Goal: Book appointment/travel/reservation

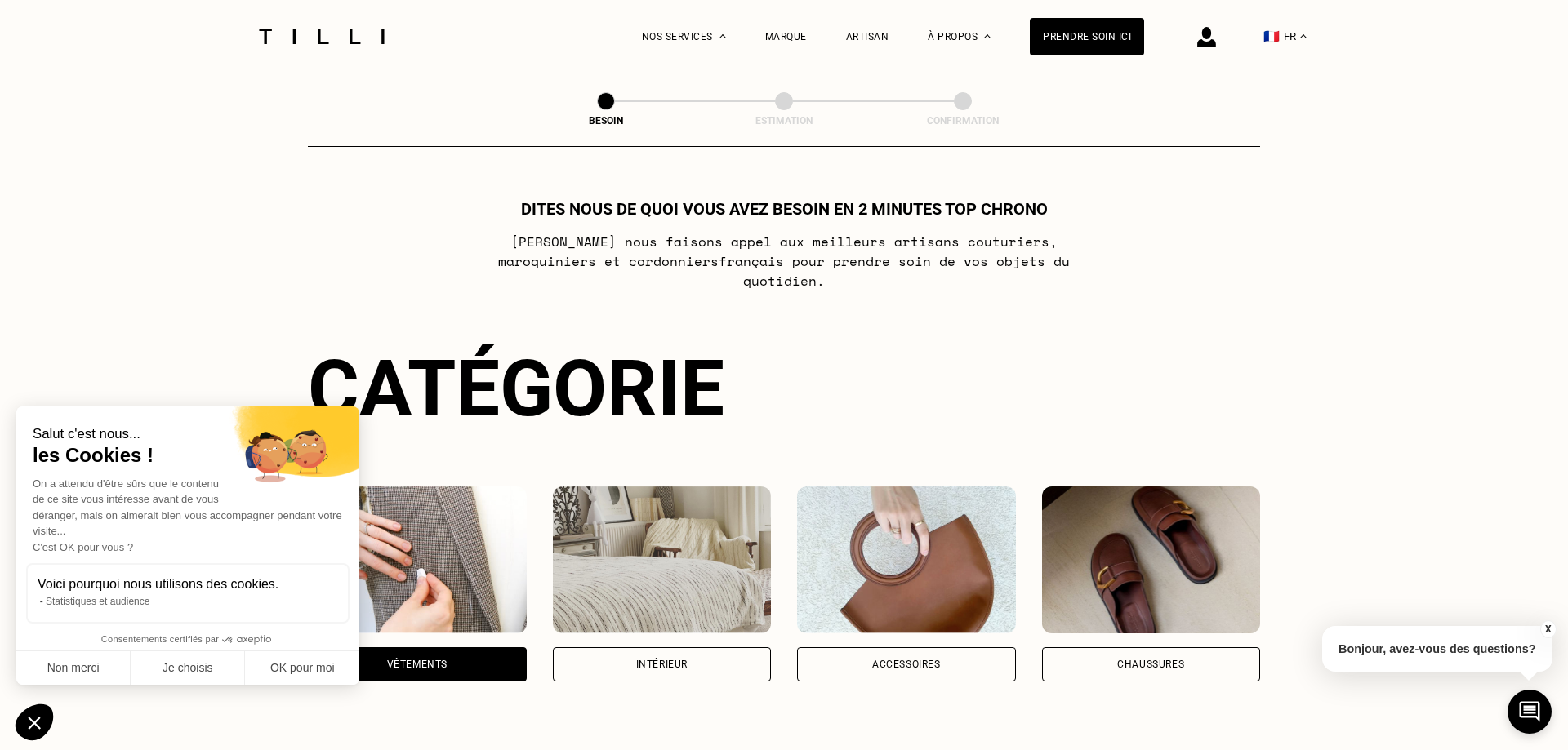
select select "FR"
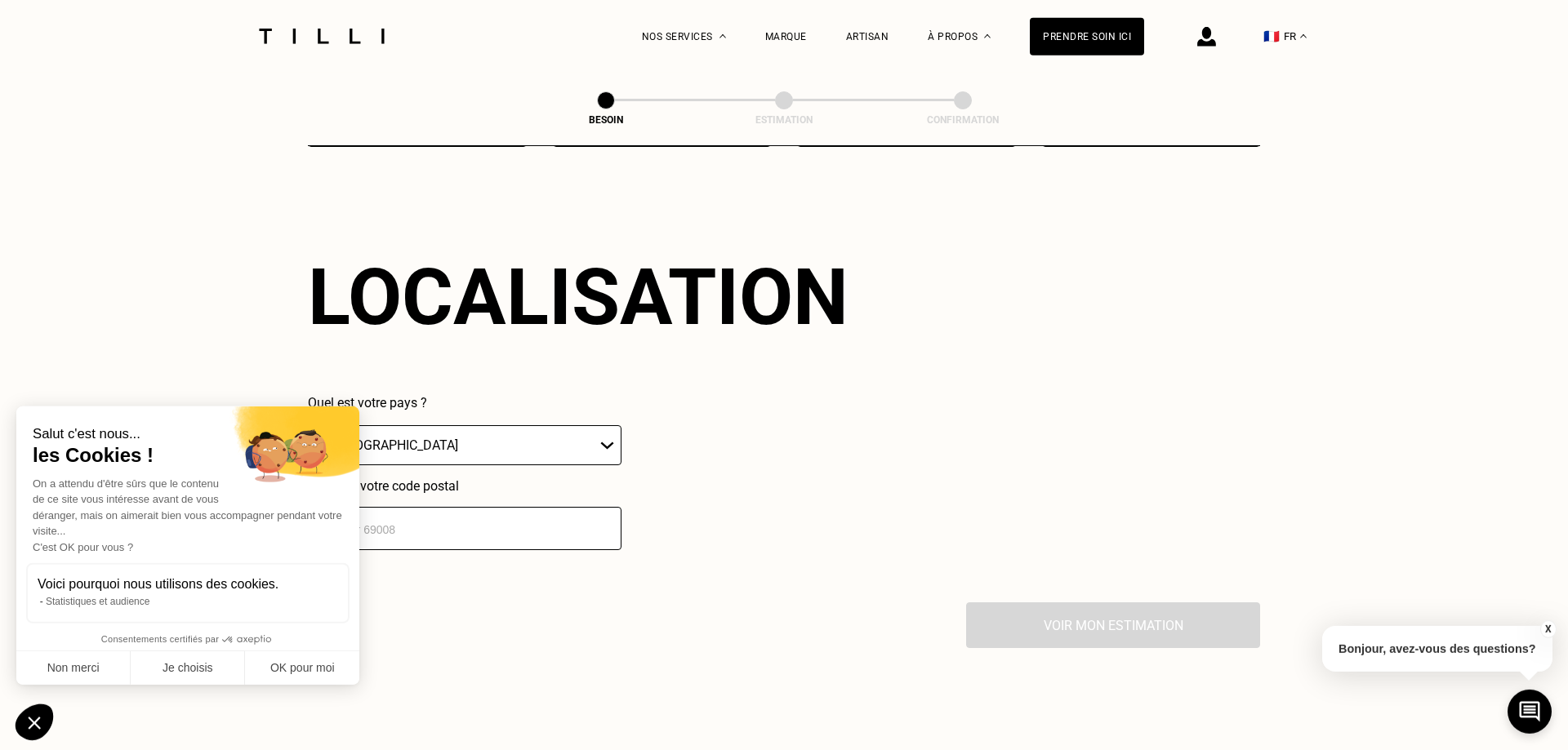
scroll to position [1422, 0]
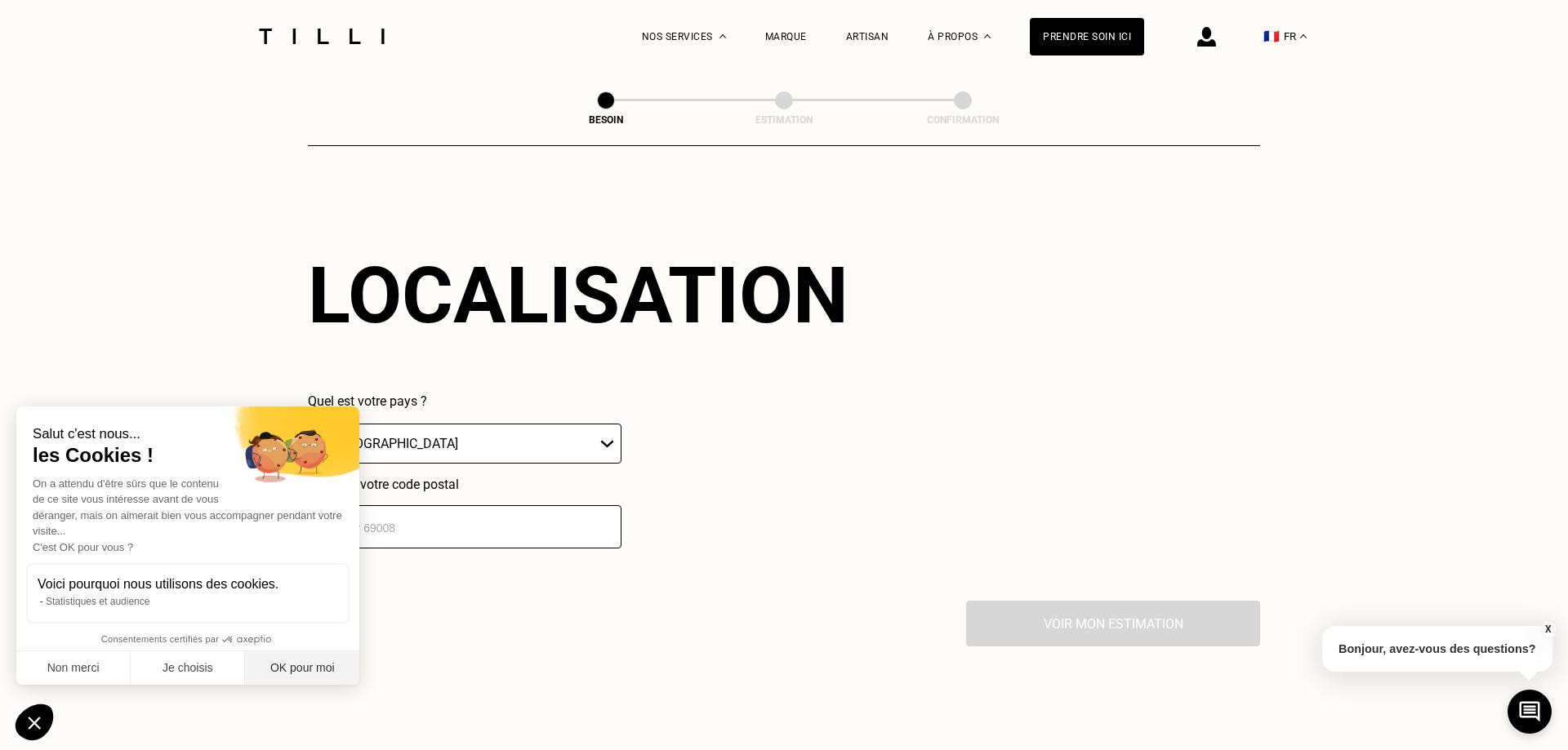
click at [309, 673] on button "OK pour moi" at bounding box center [302, 668] width 114 height 34
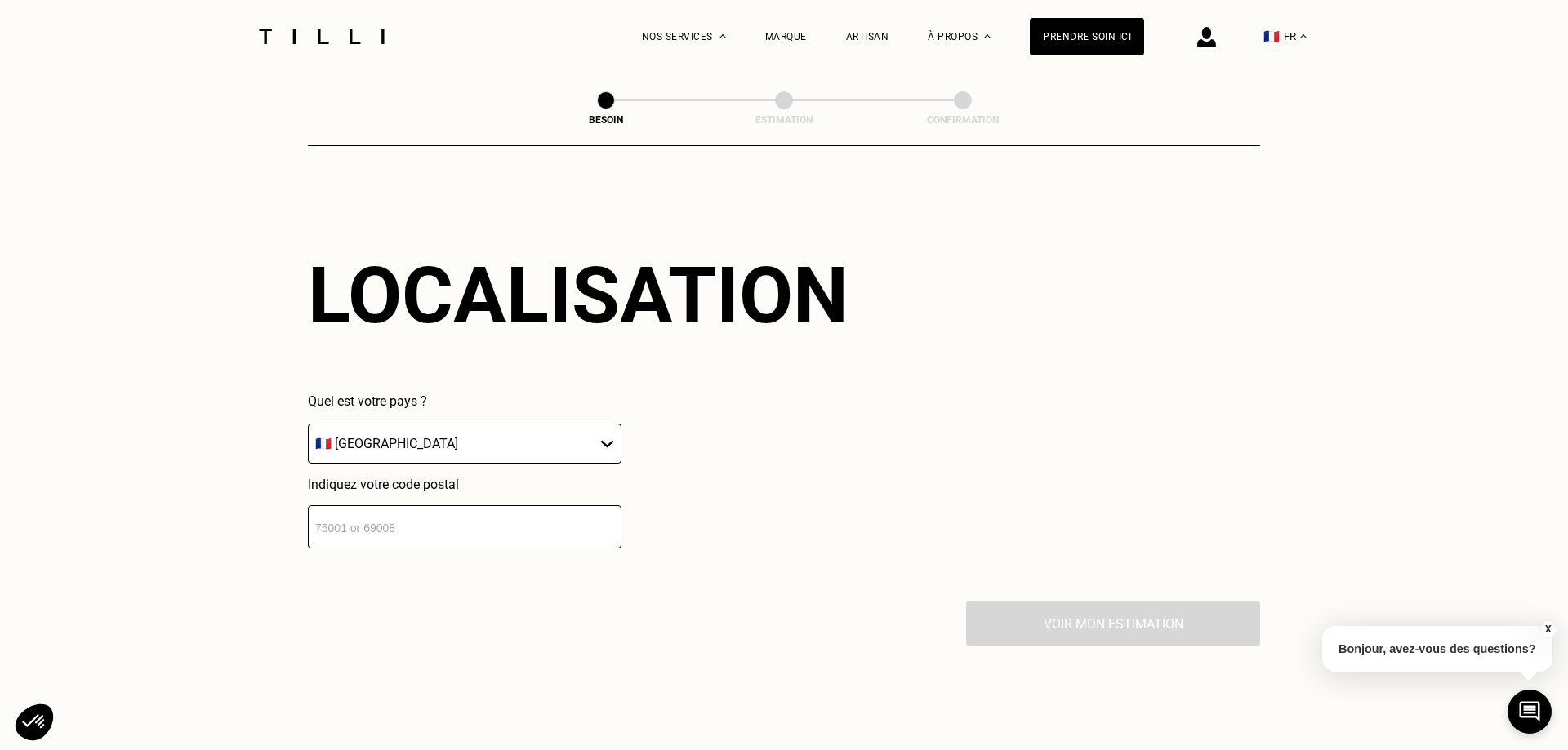
click at [503, 512] on input "number" at bounding box center [464, 526] width 314 height 43
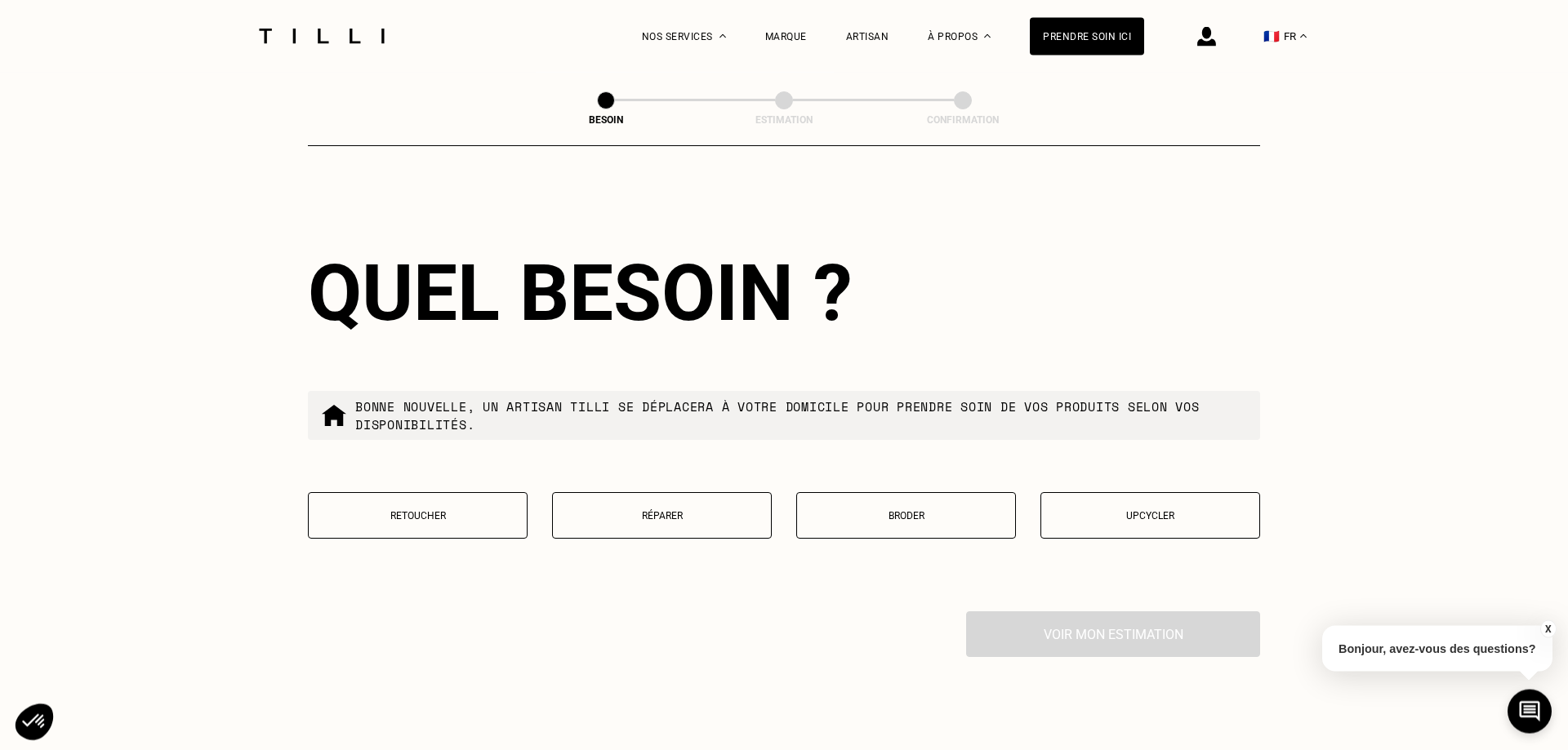
scroll to position [1829, 0]
type input "44470"
click at [438, 509] on p "Retoucher" at bounding box center [417, 514] width 202 height 11
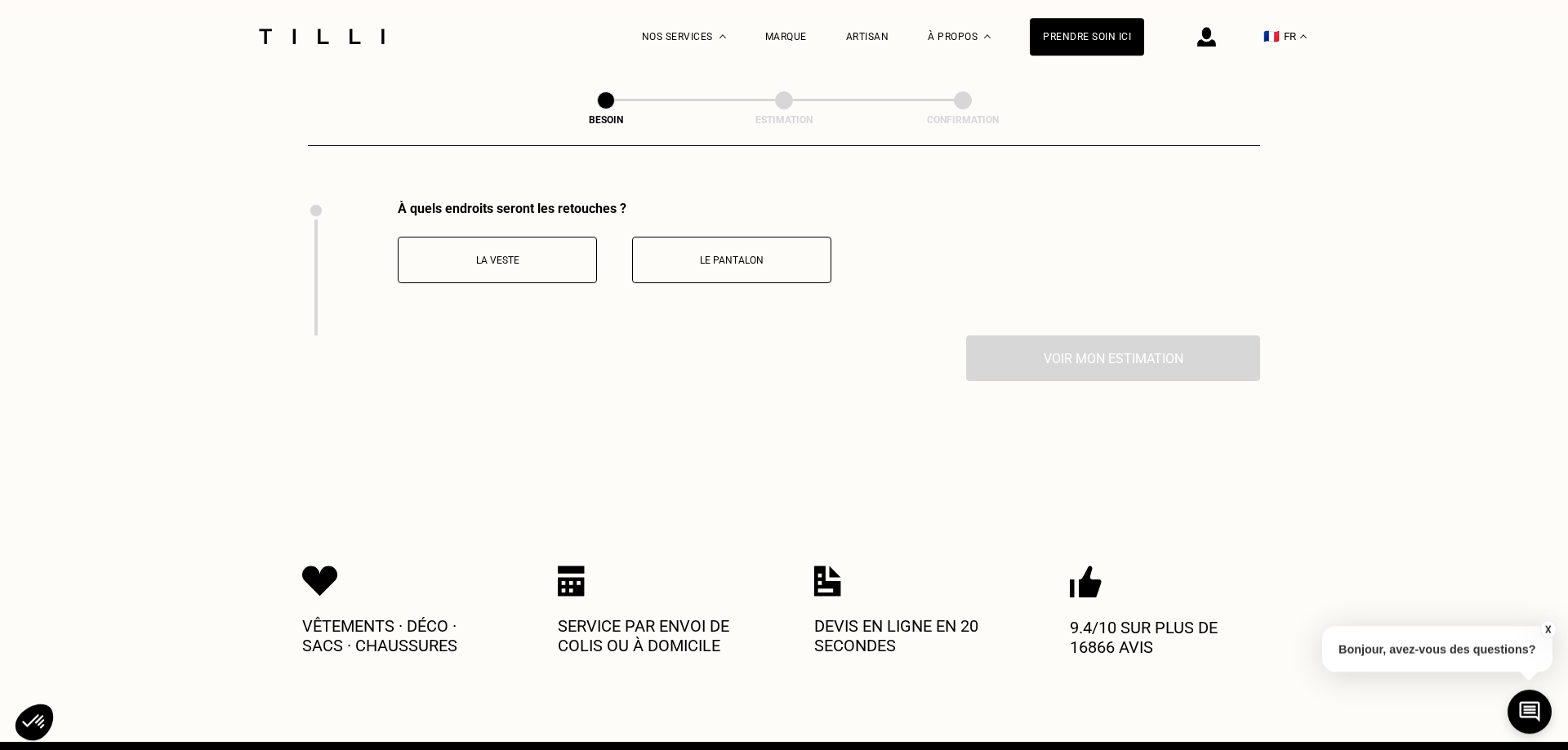
scroll to position [2248, 0]
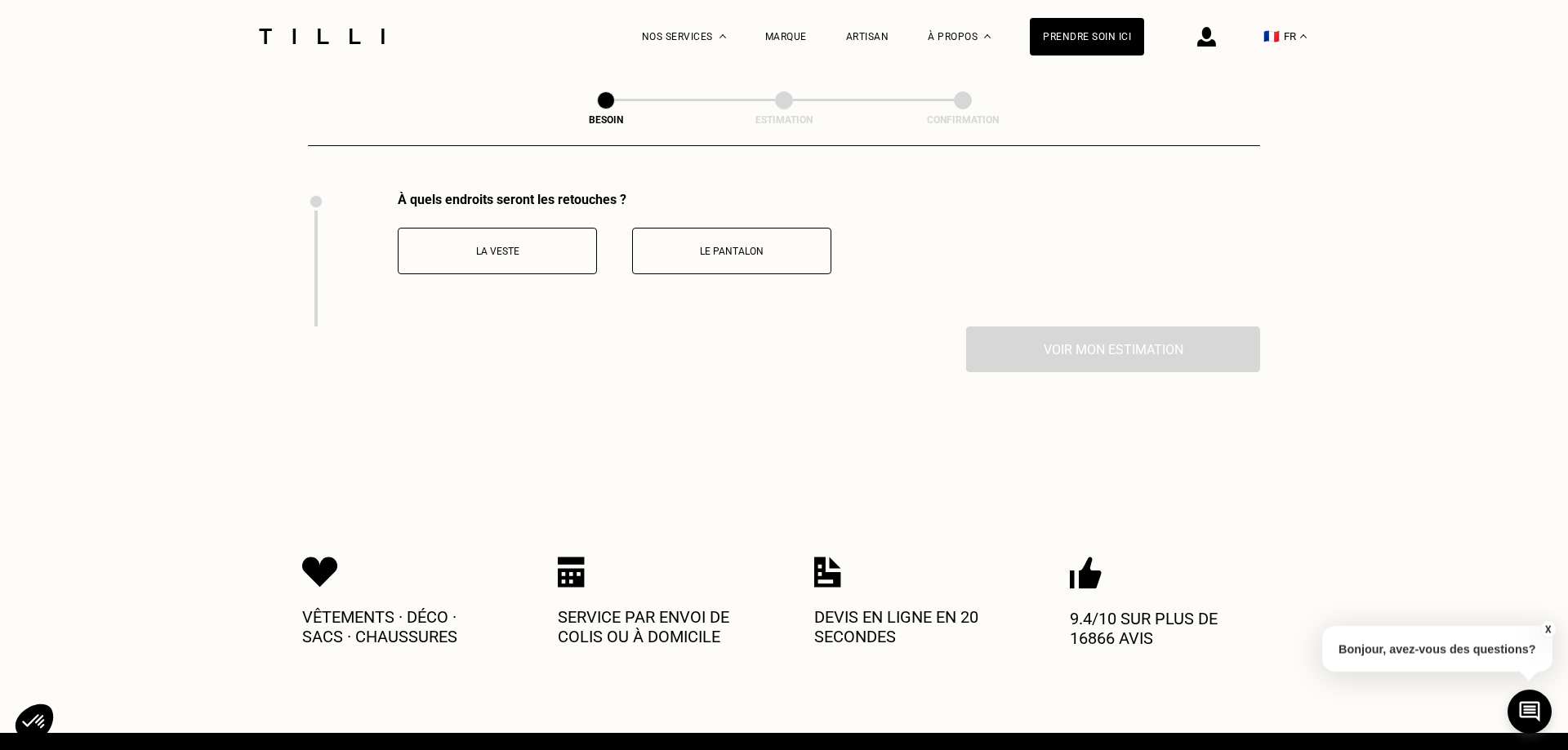
click at [668, 249] on button "Le pantalon" at bounding box center [731, 251] width 199 height 47
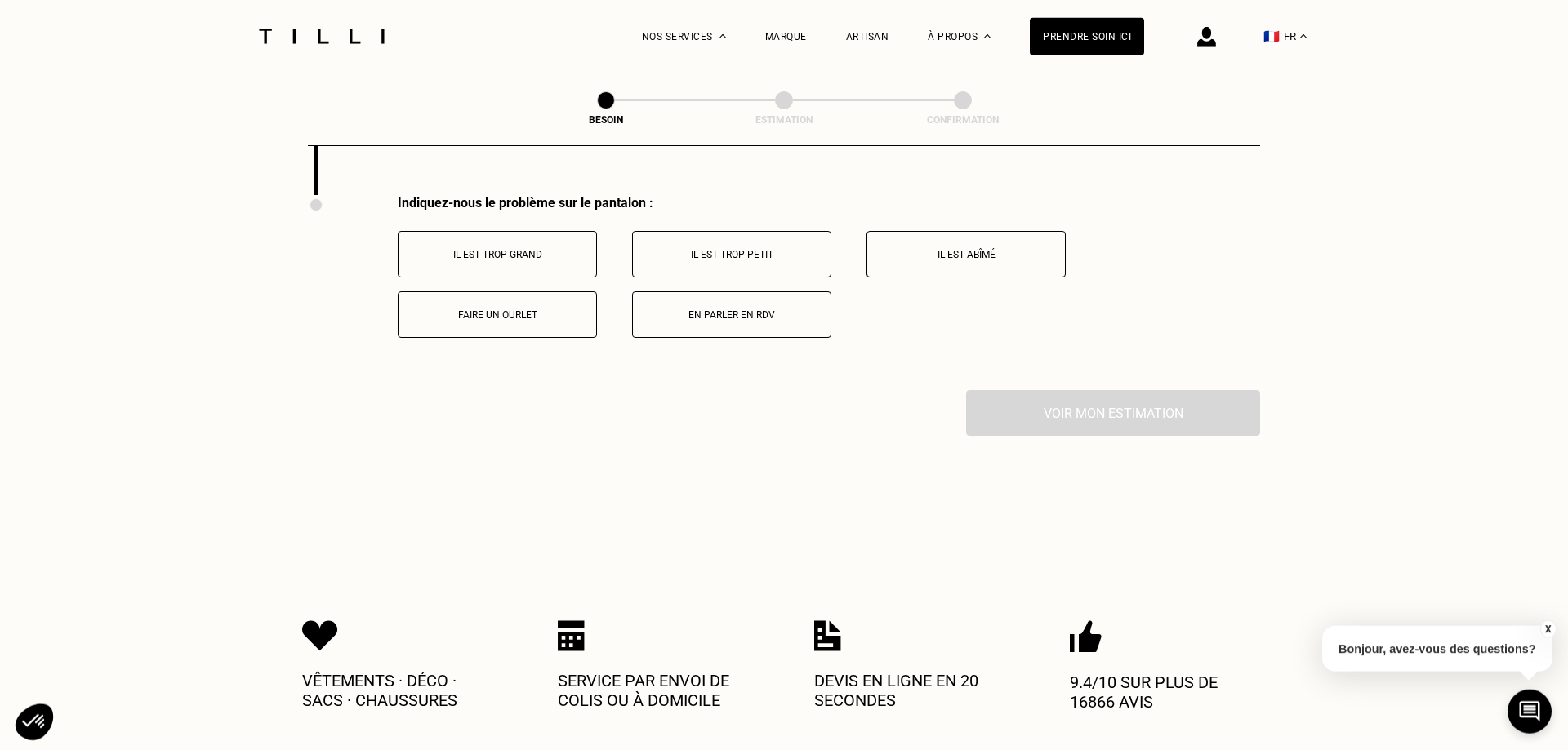
scroll to position [2383, 0]
click at [519, 289] on button "Faire un ourlet" at bounding box center [496, 312] width 199 height 47
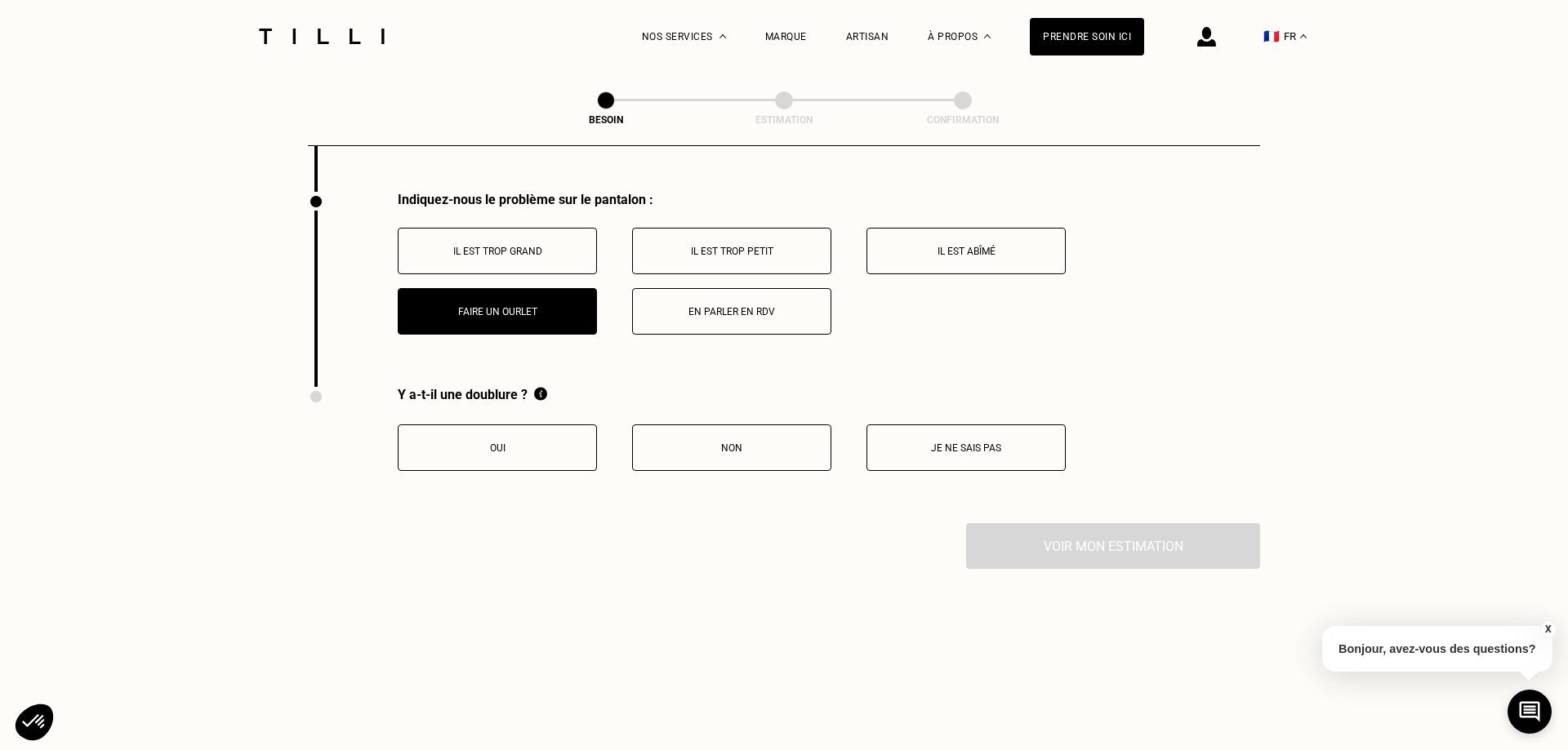
click at [932, 442] on p "Je ne sais pas" at bounding box center [965, 447] width 181 height 11
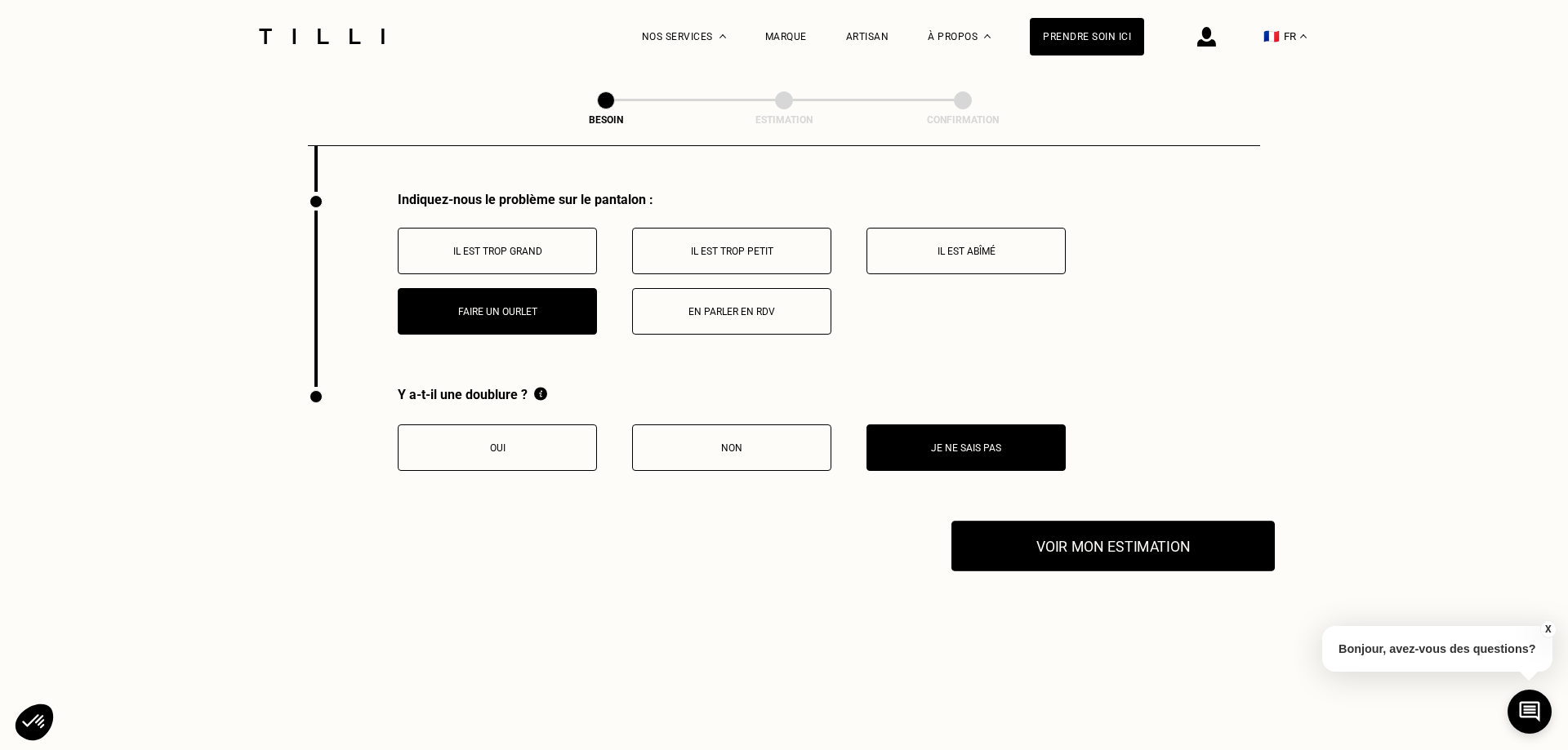
click at [1054, 541] on button "Voir mon estimation" at bounding box center [1113, 546] width 324 height 51
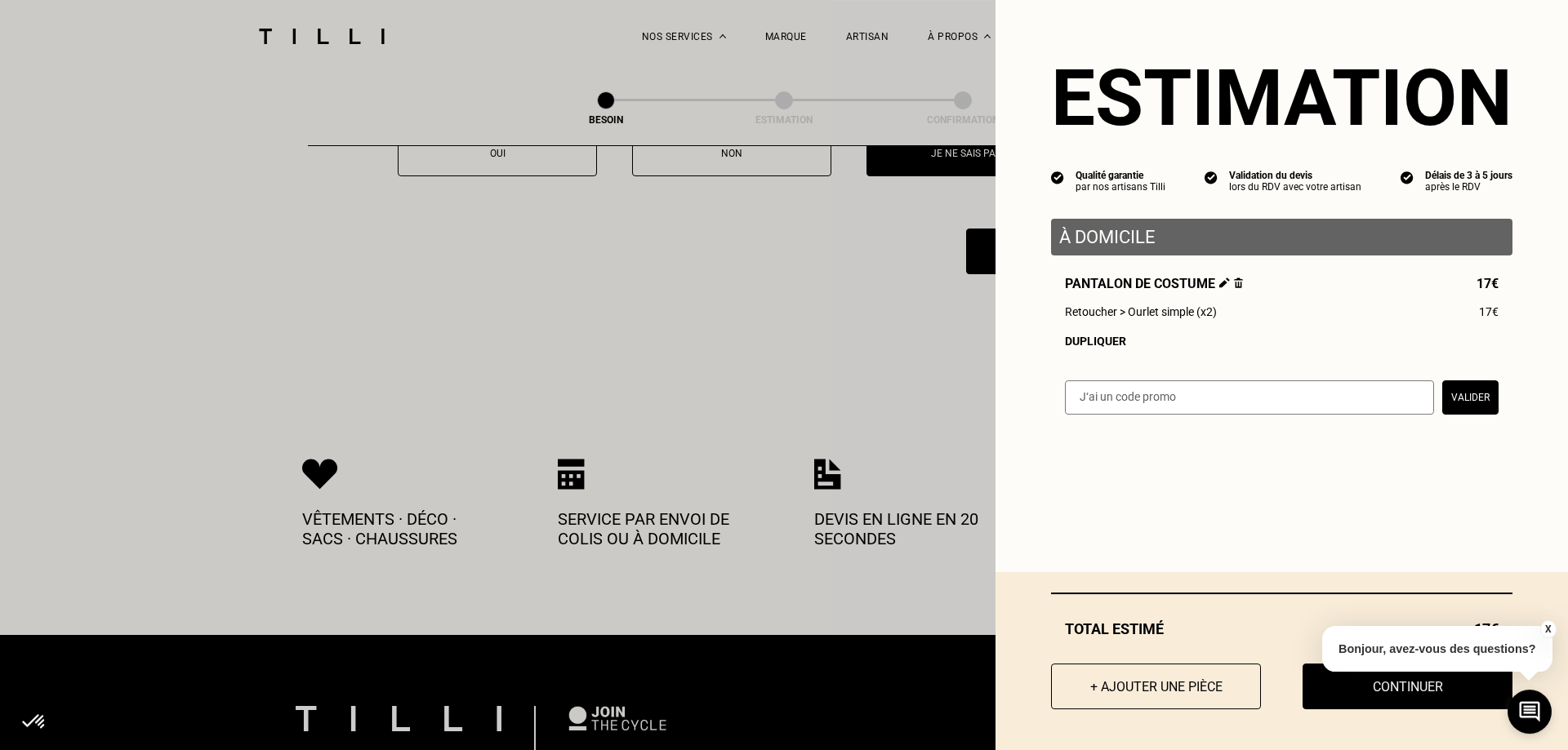
scroll to position [2715, 0]
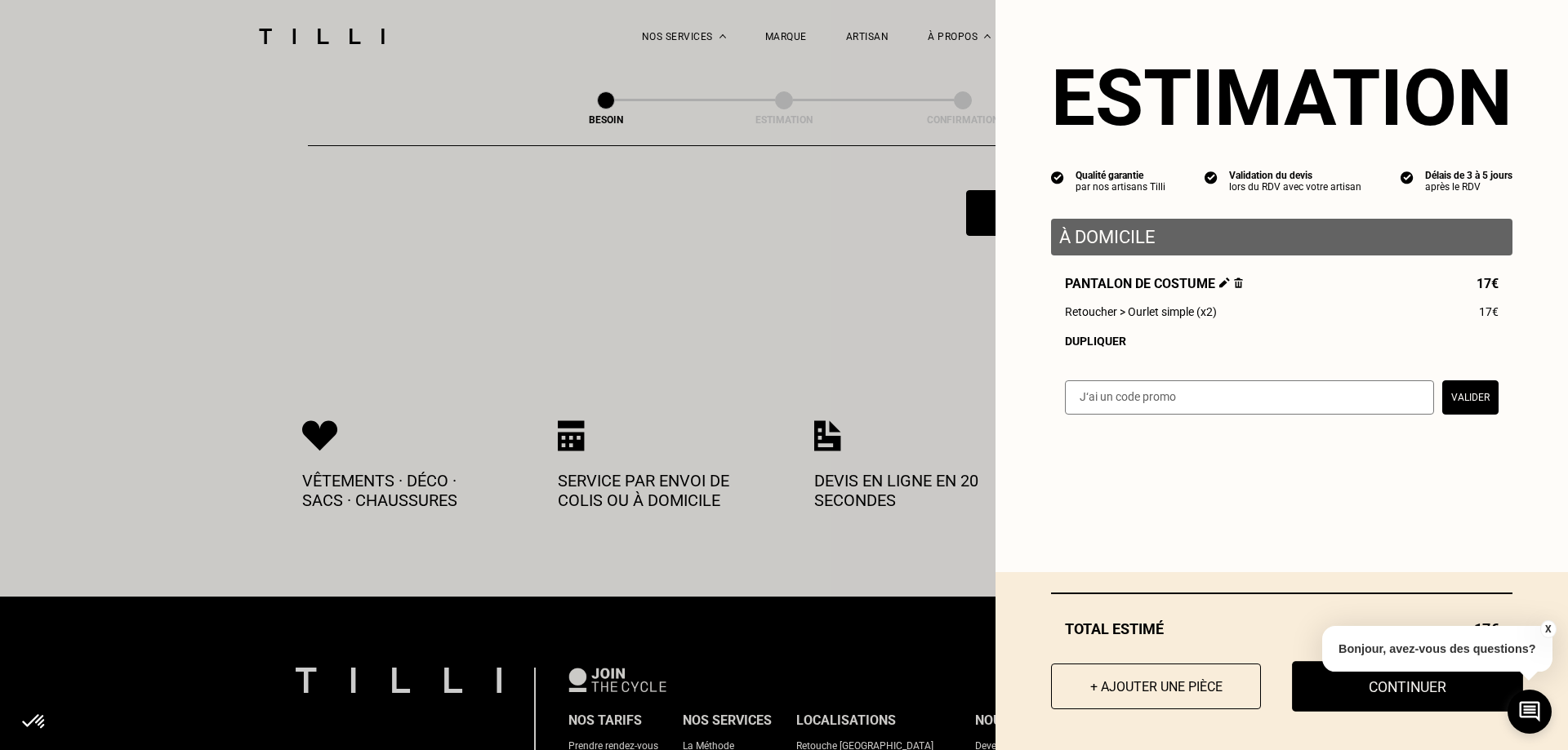
click at [1449, 692] on button "Continuer" at bounding box center [1406, 686] width 231 height 51
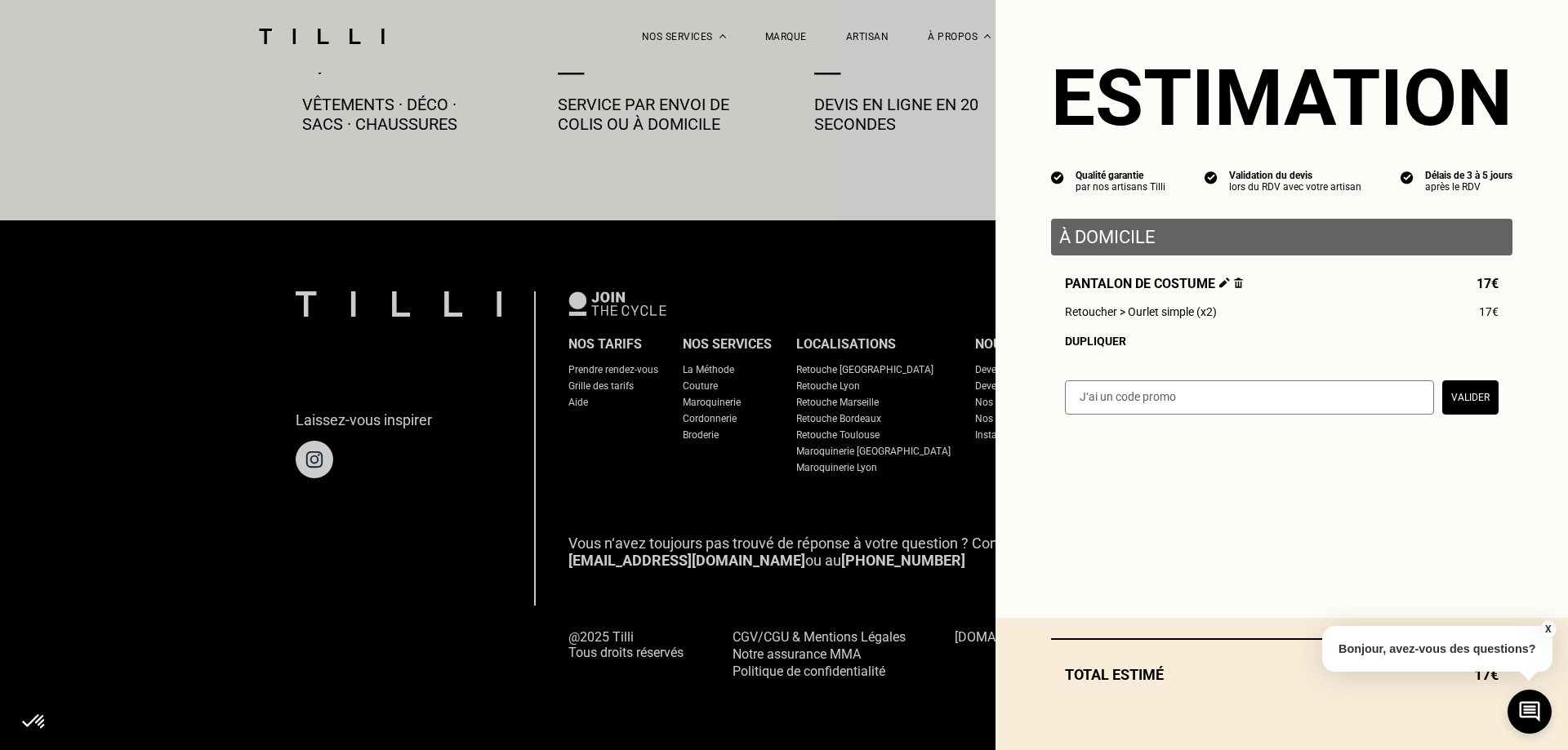
scroll to position [904, 0]
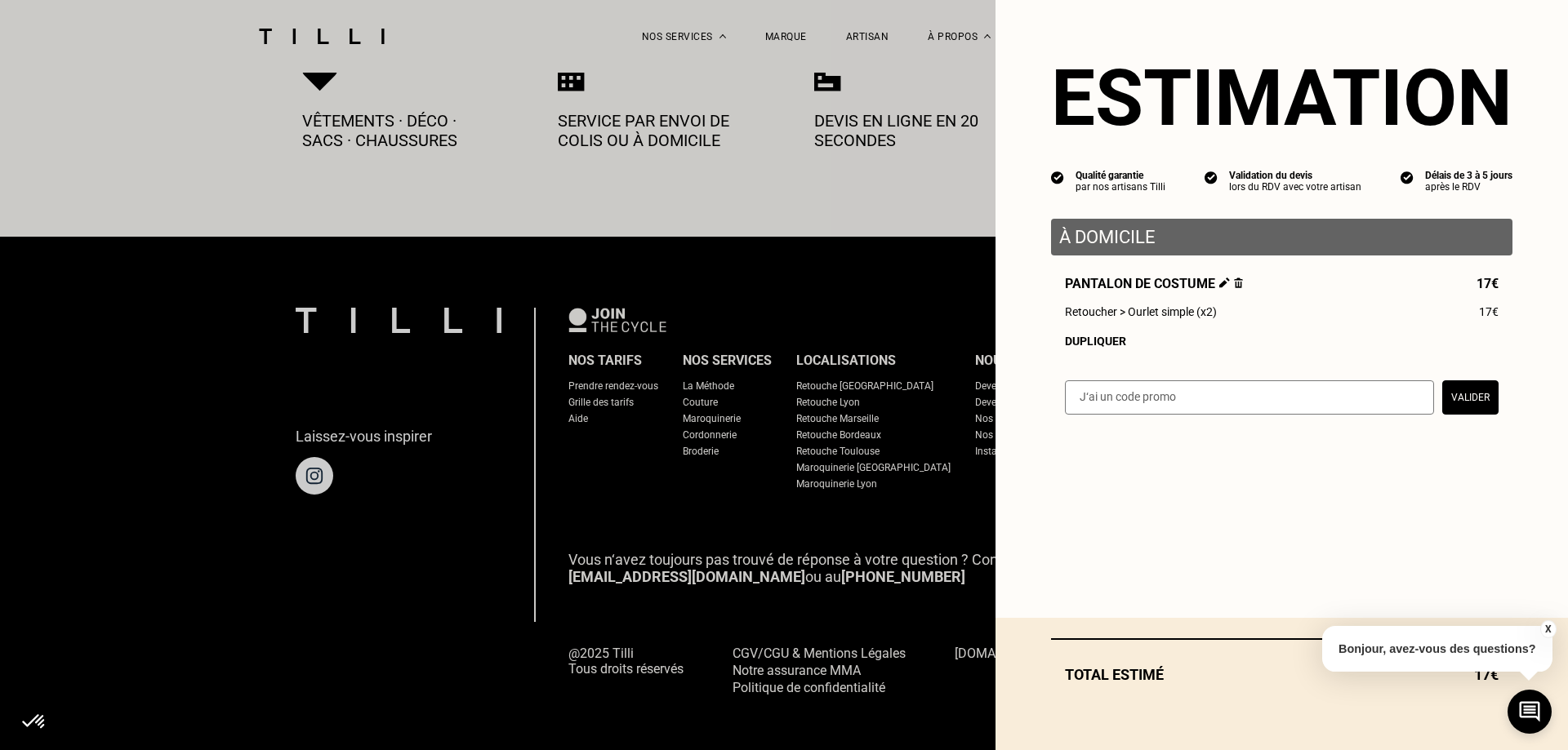
select select "FR"
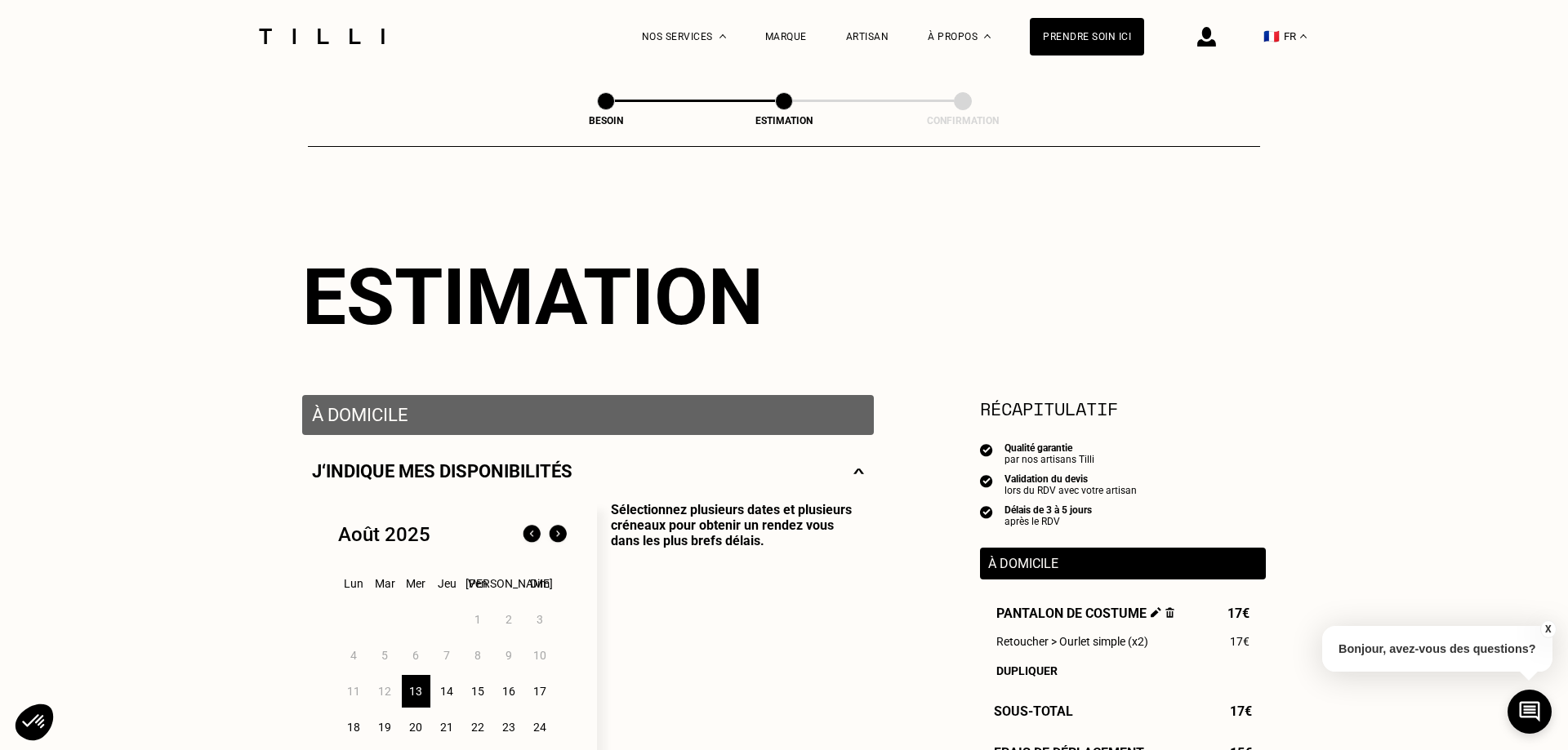
click at [415, 700] on div "13" at bounding box center [415, 691] width 29 height 33
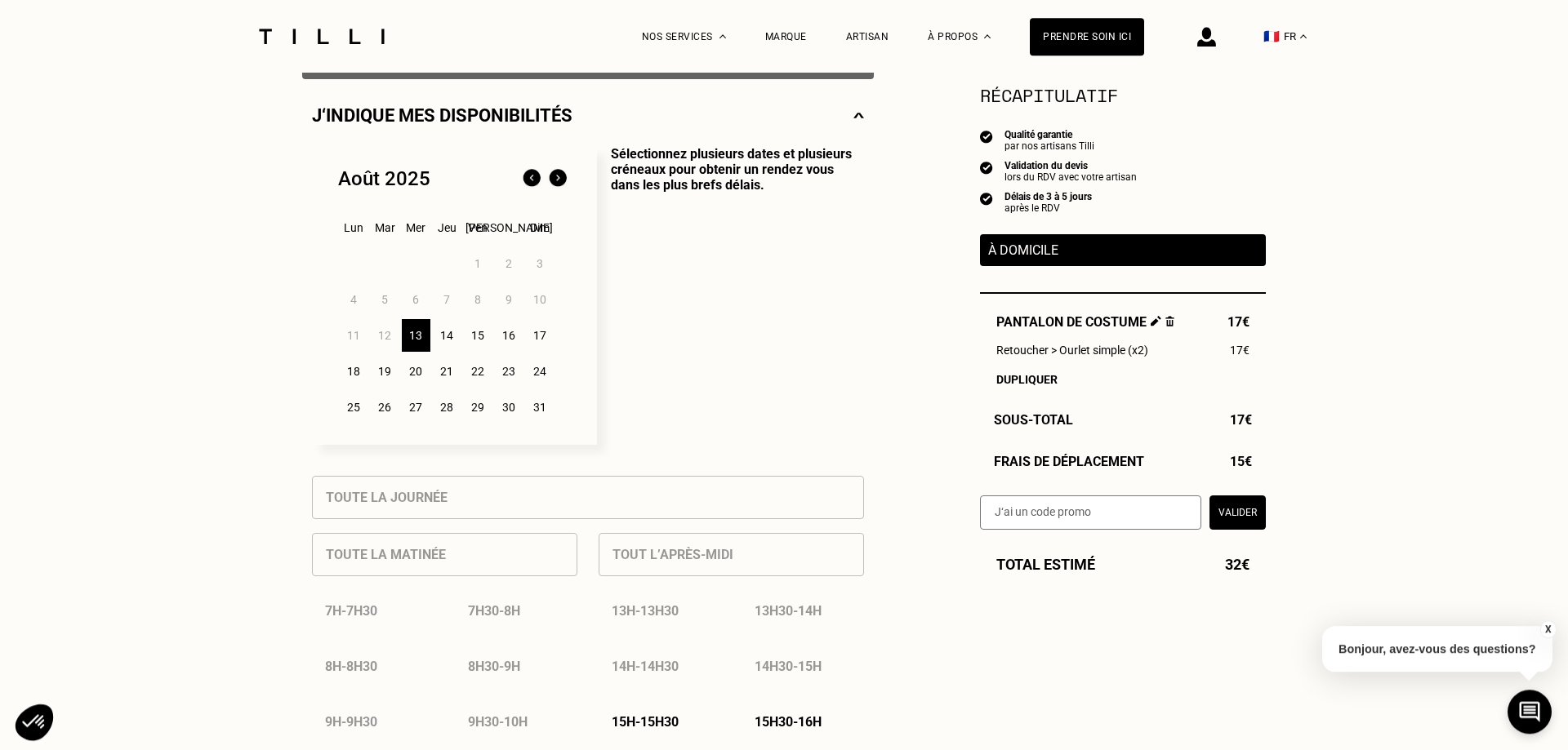
scroll to position [416, 0]
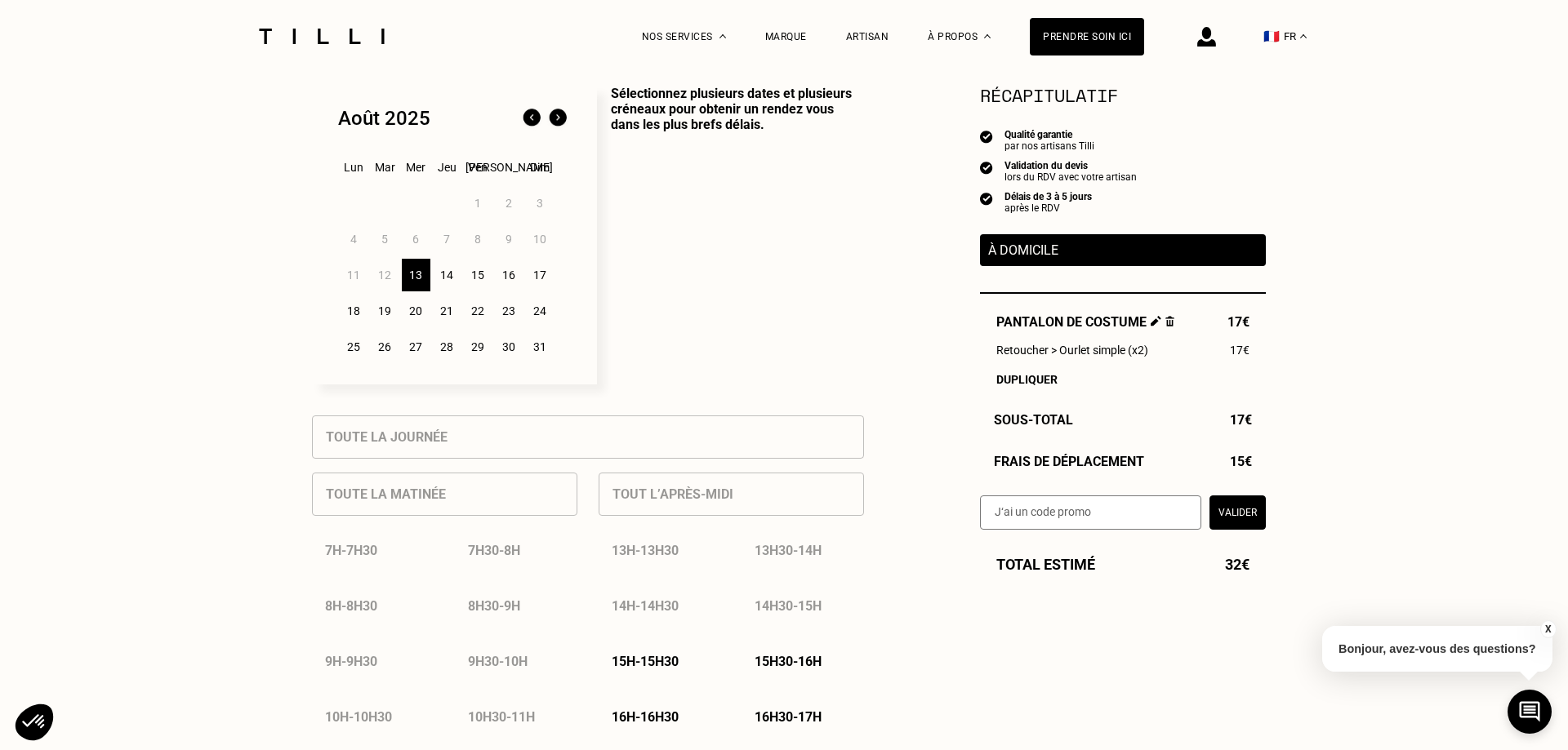
click at [687, 508] on div "Tout l’après-midi 13h - 13h30 13h30 - 14h 14h - 14h30 14h30 - 15h 15h - 15h30 1…" at bounding box center [731, 653] width 266 height 390
click at [666, 667] on p "15h - 15h30" at bounding box center [644, 662] width 67 height 16
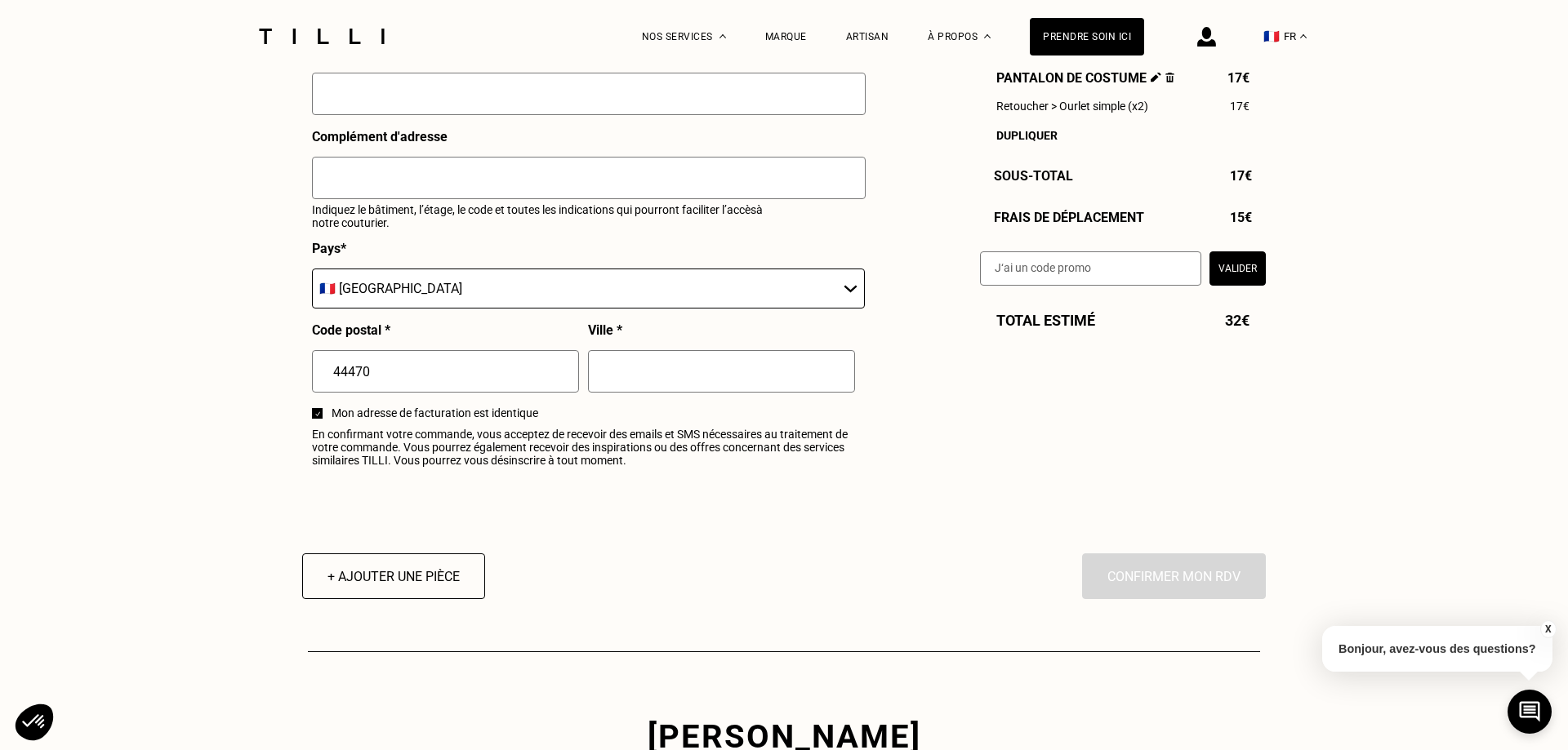
scroll to position [1332, 0]
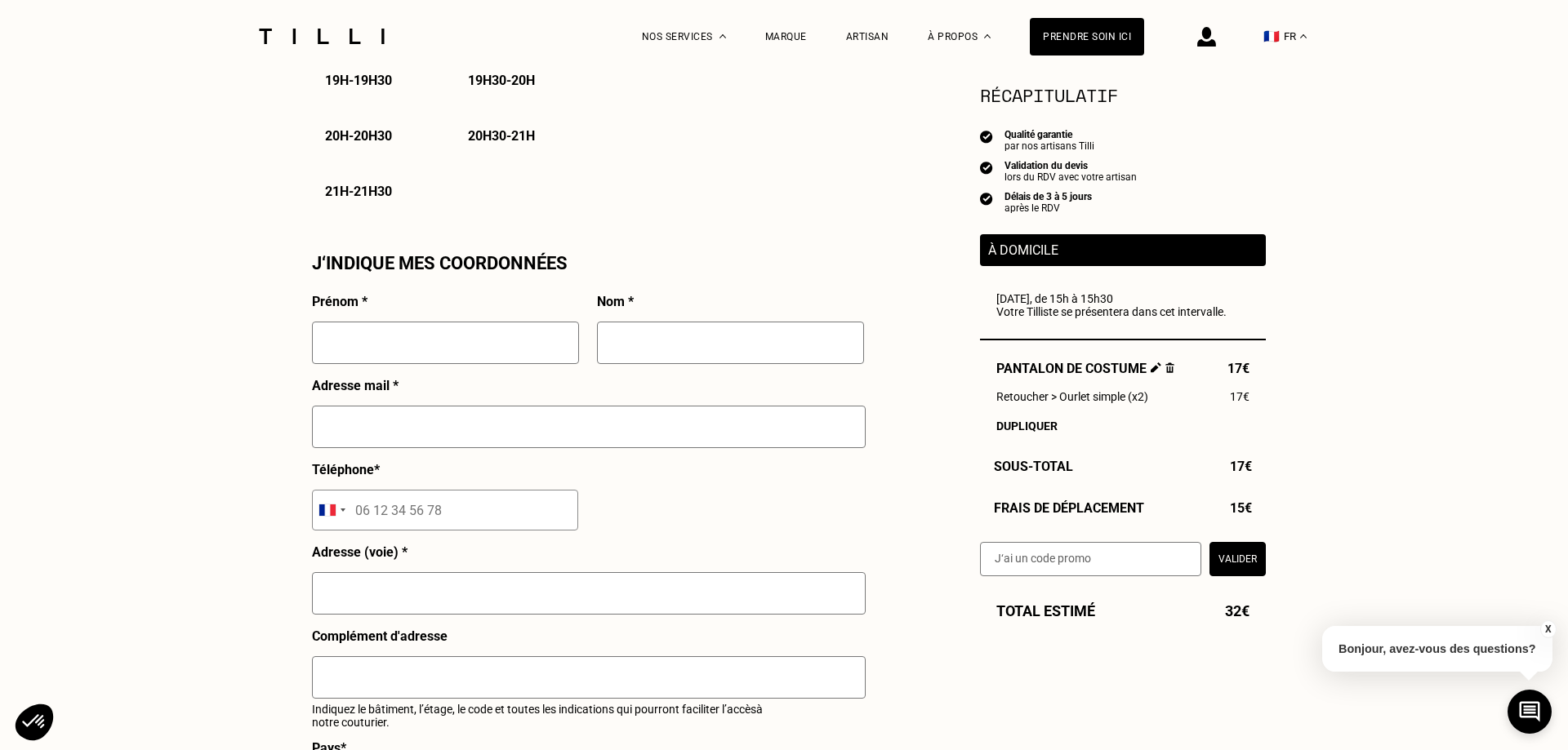
select select "FR"
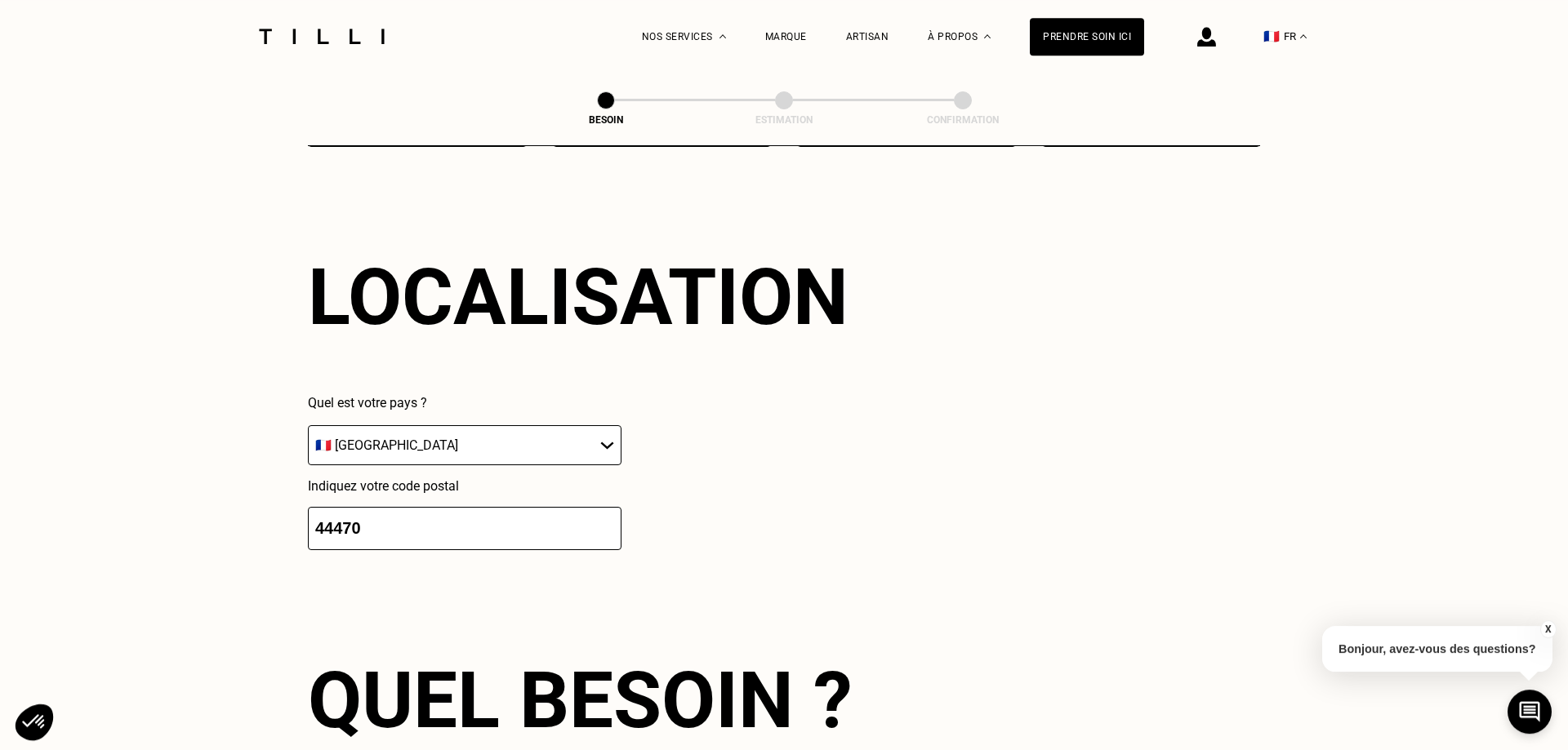
scroll to position [1422, 0]
